Goal: Information Seeking & Learning: Compare options

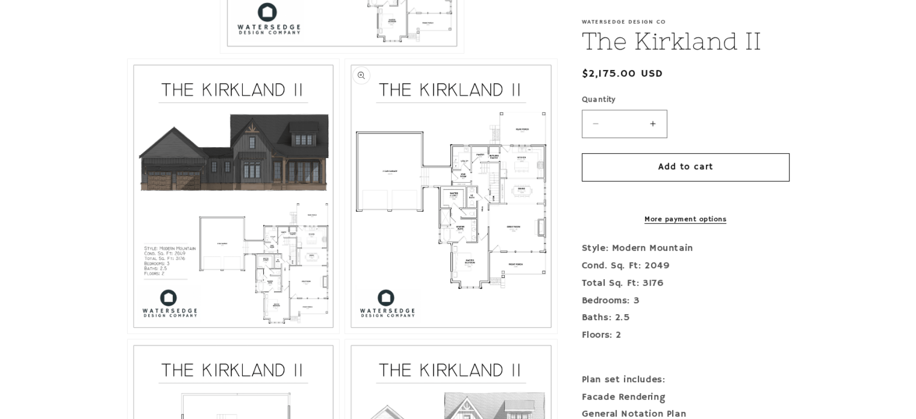
scroll to position [542, 0]
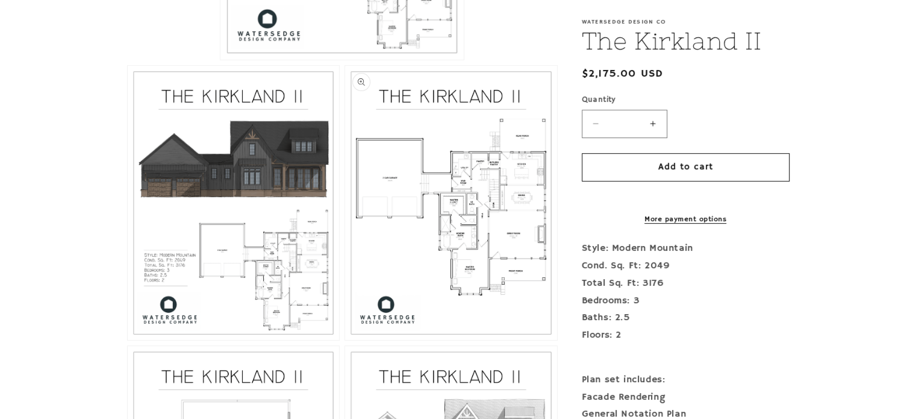
click at [345, 340] on button "Open media 3 in modal" at bounding box center [345, 340] width 0 height 0
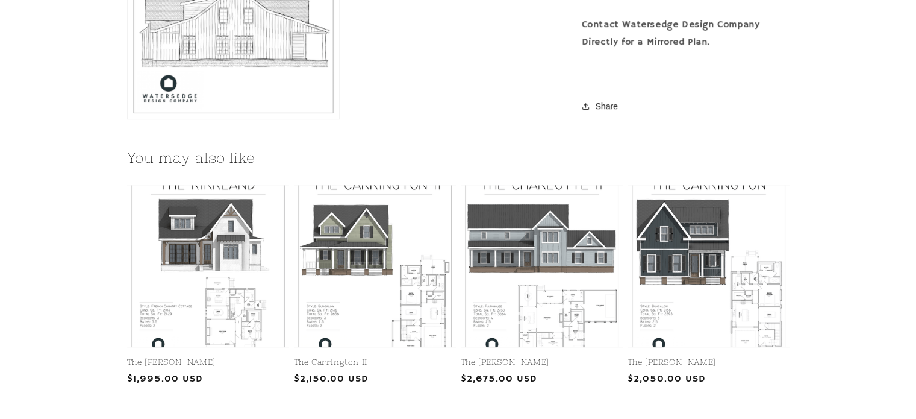
scroll to position [1325, 0]
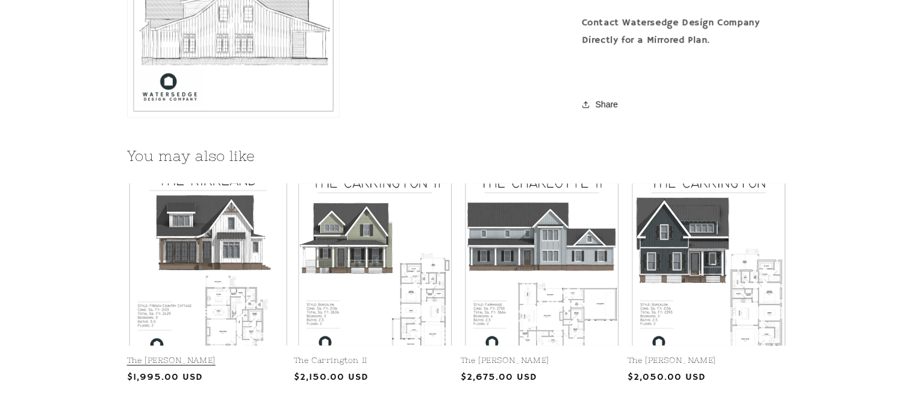
click at [212, 355] on link "The [PERSON_NAME]" at bounding box center [208, 360] width 162 height 10
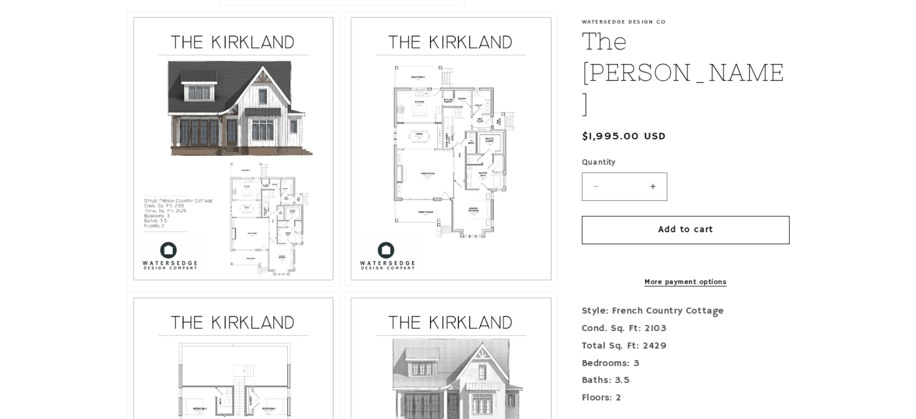
scroll to position [602, 0]
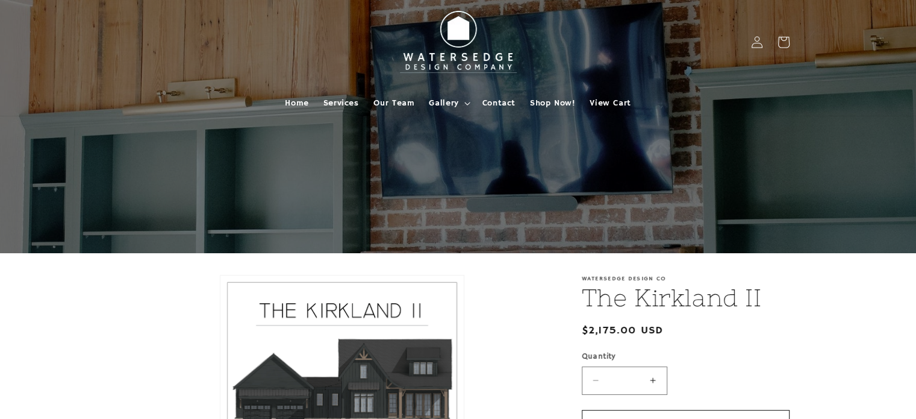
scroll to position [361, 0]
